Goal: Find contact information: Find contact information

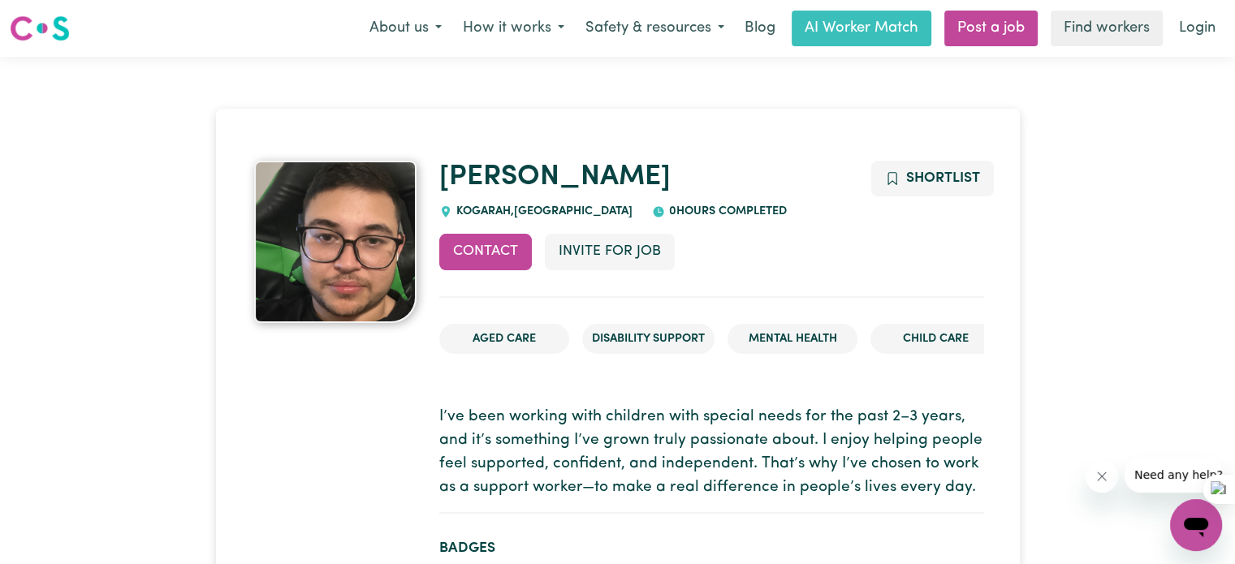
drag, startPoint x: 309, startPoint y: 433, endPoint x: 269, endPoint y: 425, distance: 41.6
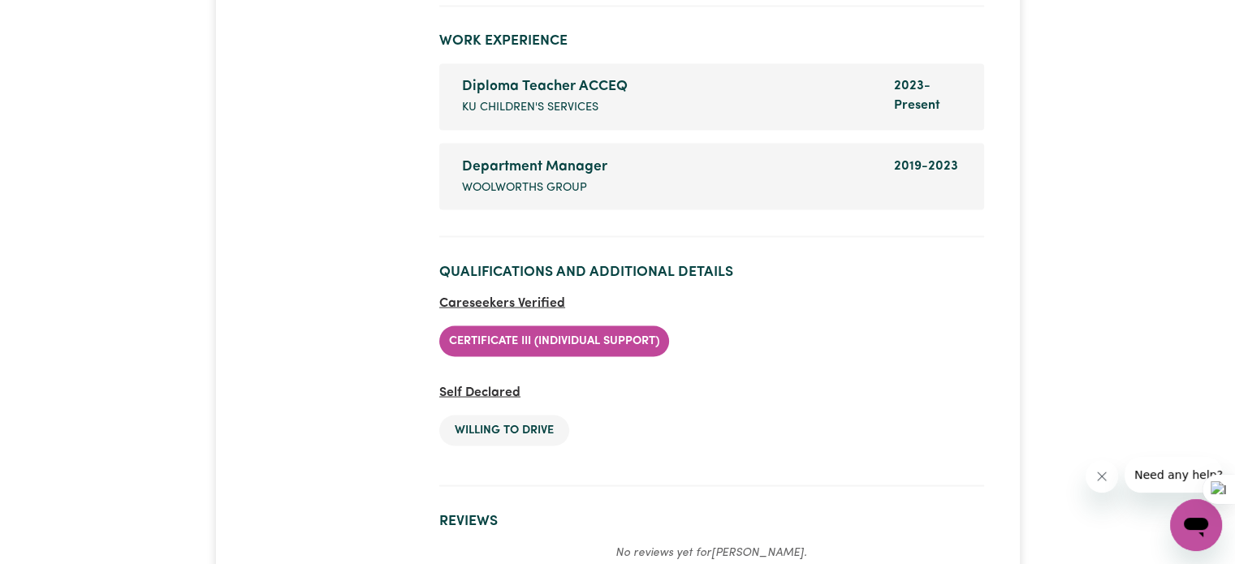
scroll to position [3024, 0]
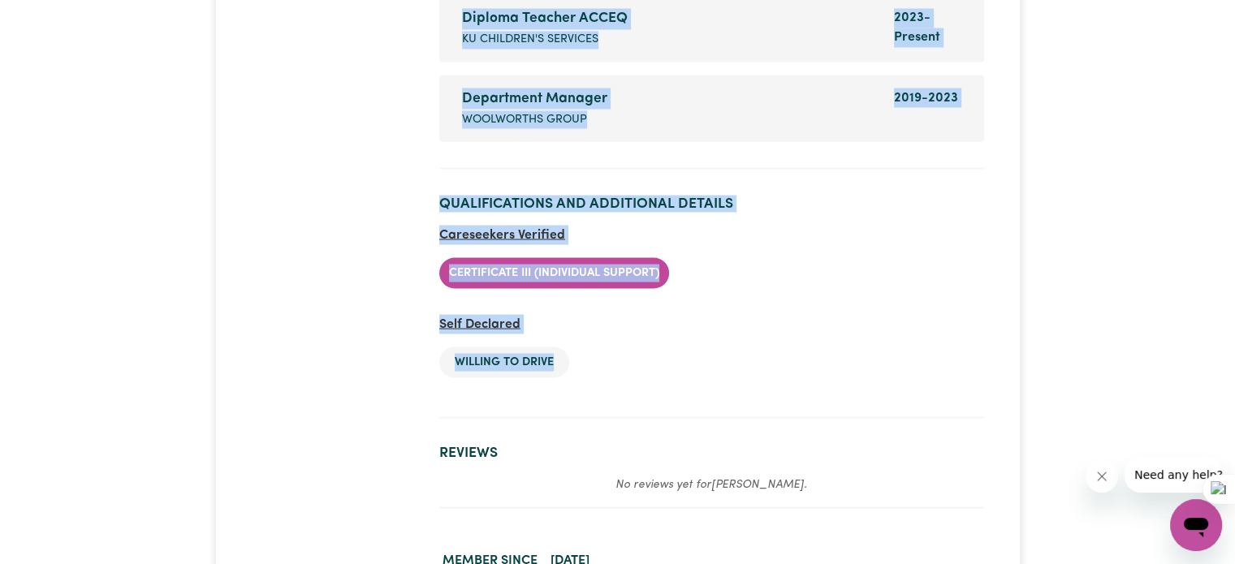
drag, startPoint x: 537, startPoint y: 248, endPoint x: 700, endPoint y: 395, distance: 219.5
copy div "Biplov KOGARAH , New South Wales 0 hours completed Contact Invite for Job Short…"
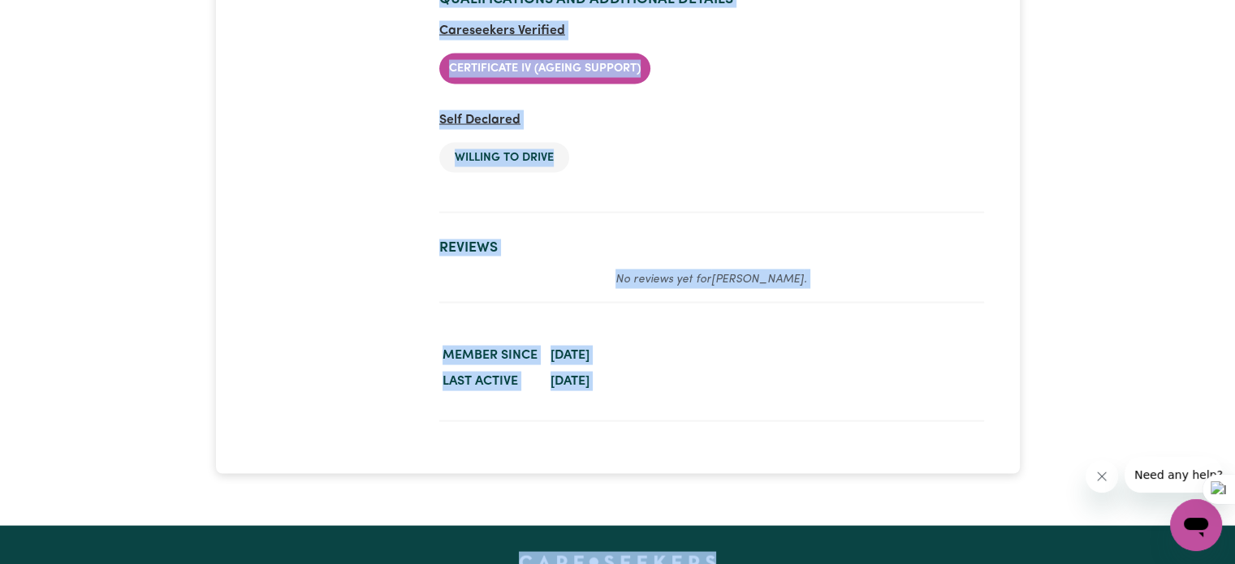
scroll to position [3264, 0]
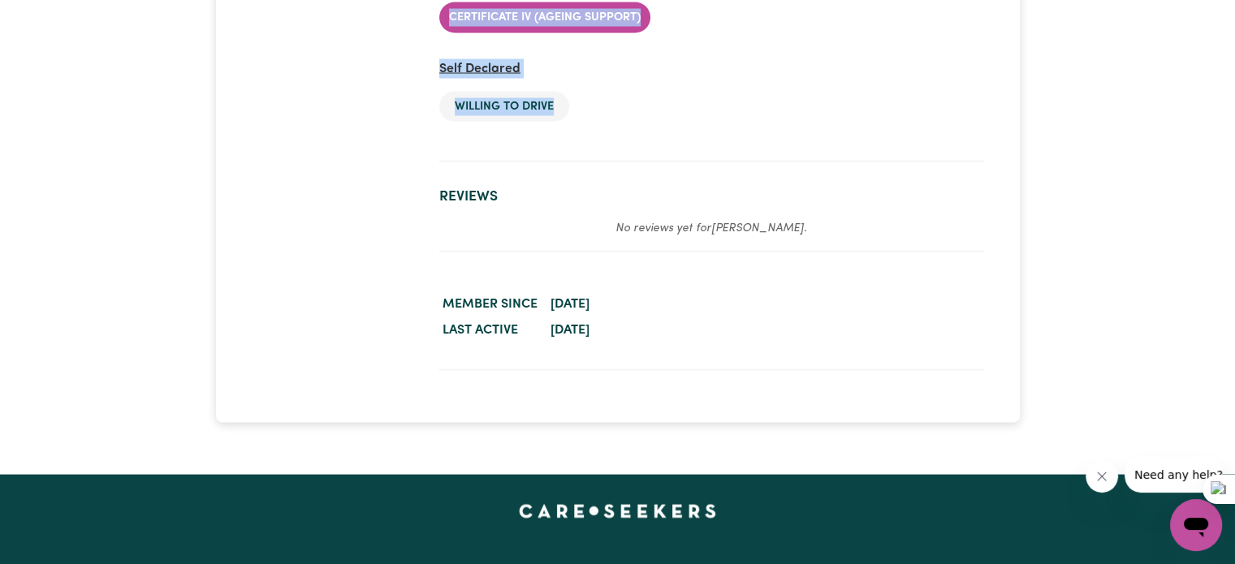
drag, startPoint x: 434, startPoint y: 165, endPoint x: 625, endPoint y: 114, distance: 197.3
copy div "Hui ARNCLIFFE , New South Wales 118 hours completed Contact Invite for Job Shor…"
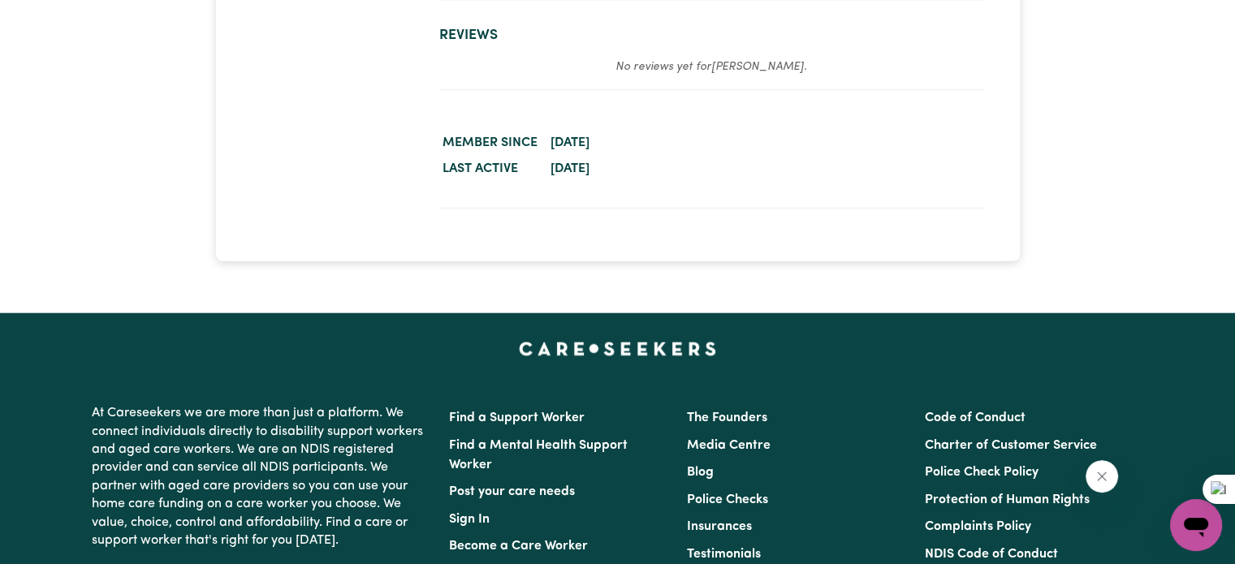
scroll to position [3641, 0]
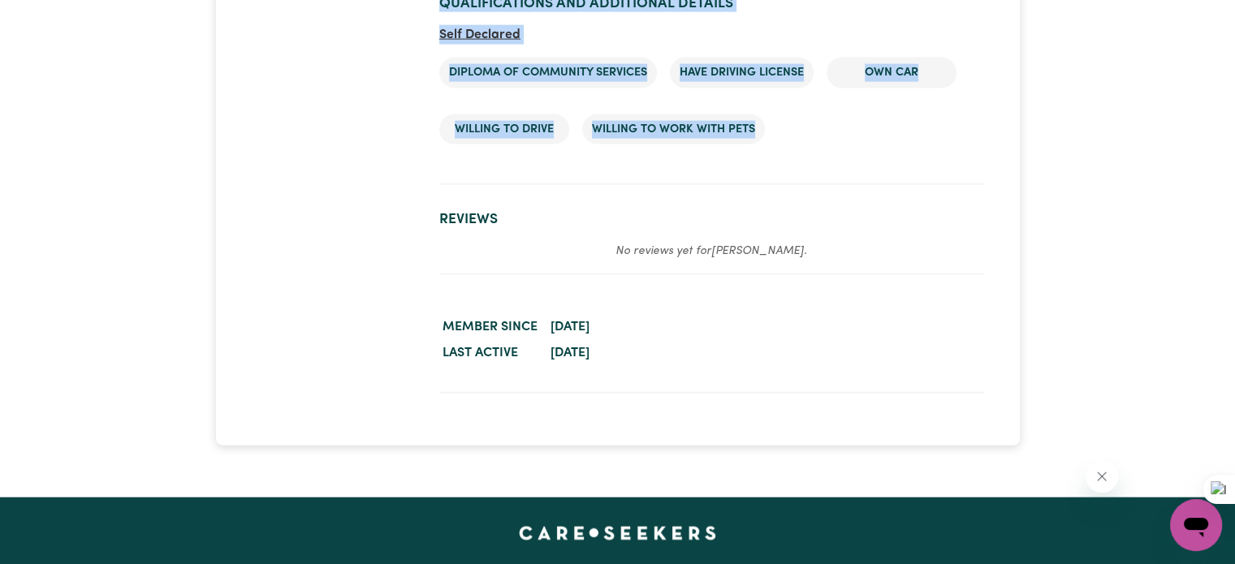
drag, startPoint x: 438, startPoint y: 149, endPoint x: 631, endPoint y: 174, distance: 194.7
copy div "Lorem Ipsumdolor , Sit Ametc Adipi 236.8 elits doeiusmod Tempori Utlabo etd Mag…"
